Goal: Share content

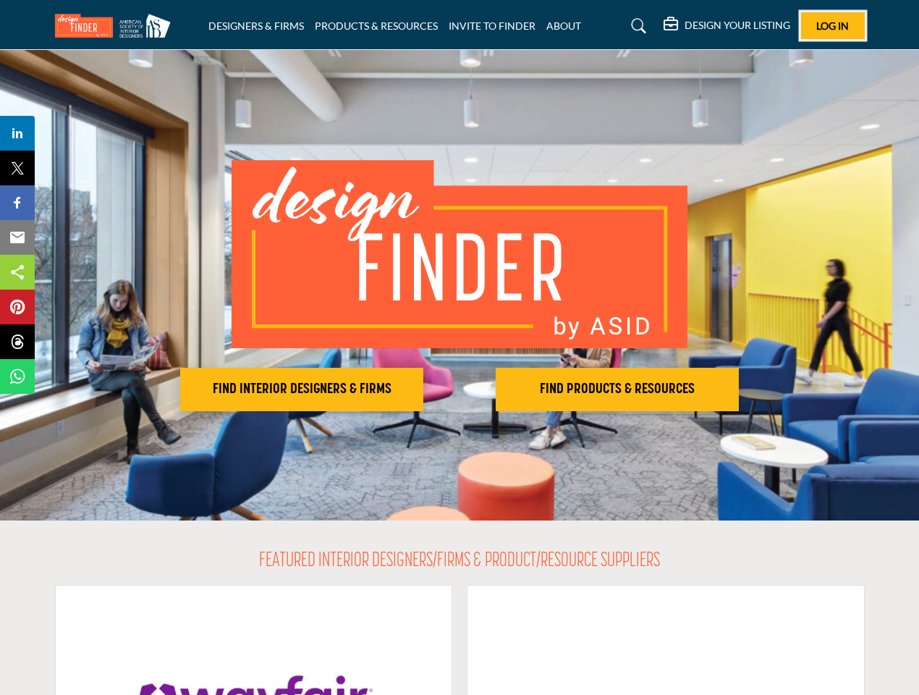
click at [833, 25] on span "Log In" at bounding box center [832, 26] width 33 height 12
click at [302, 389] on h2 "FIND INTERIOR DESIGNERS & FIRMS" at bounding box center [301, 389] width 234 height 17
click at [419, 389] on h2 "FIND PRODUCTS & RESOURCES" at bounding box center [301, 389] width 234 height 17
click at [17, 133] on span "Share" at bounding box center [24, 132] width 41 height 17
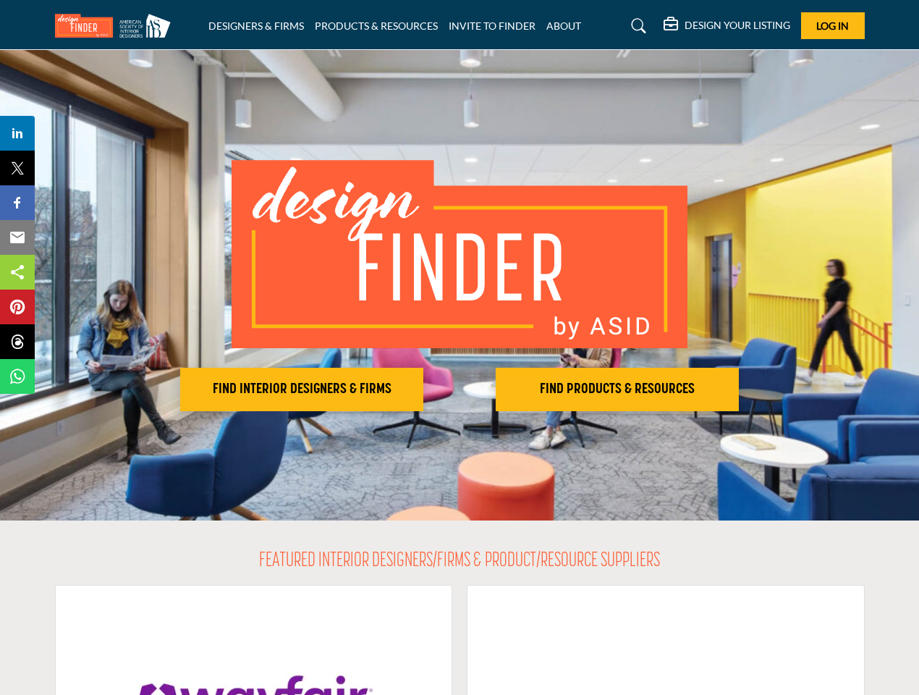
click at [17, 168] on span "Tweet" at bounding box center [24, 167] width 41 height 17
click at [17, 203] on span "Share" at bounding box center [24, 202] width 41 height 17
click at [17, 237] on span "Email" at bounding box center [24, 237] width 40 height 17
click at [17, 272] on span "Share" at bounding box center [24, 271] width 41 height 17
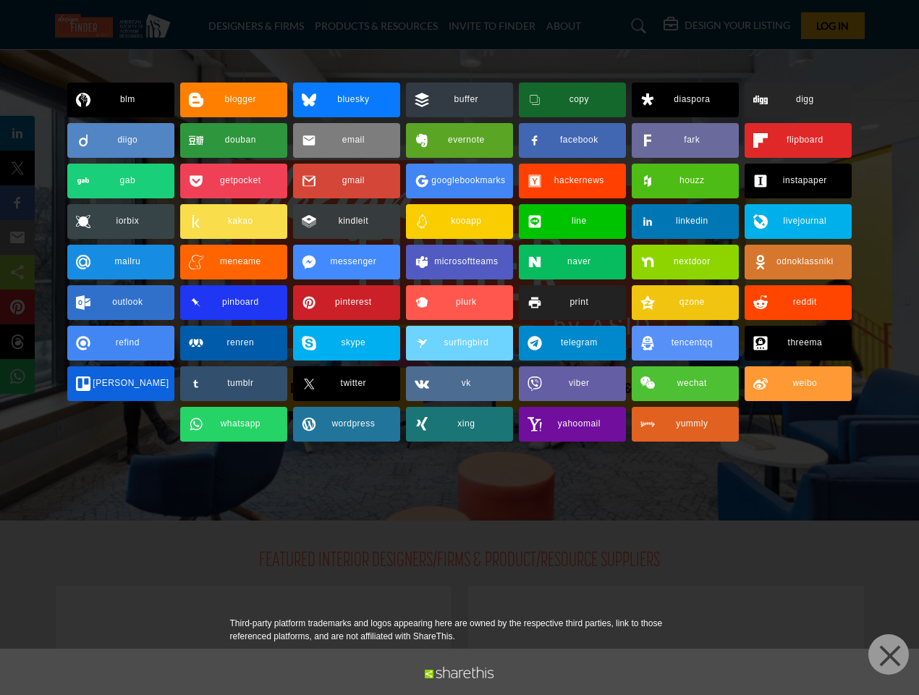
click at [17, 307] on span "Pin" at bounding box center [17, 306] width 27 height 17
